Goal: Information Seeking & Learning: Learn about a topic

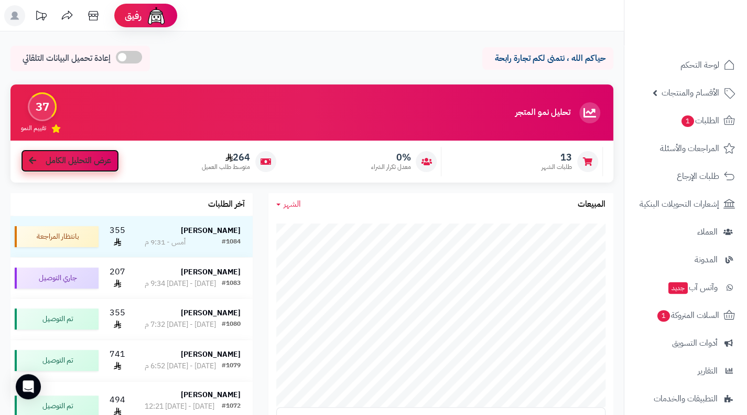
click at [108, 153] on link "عرض التحليل الكامل" at bounding box center [70, 160] width 98 height 23
